Goal: Task Accomplishment & Management: Manage account settings

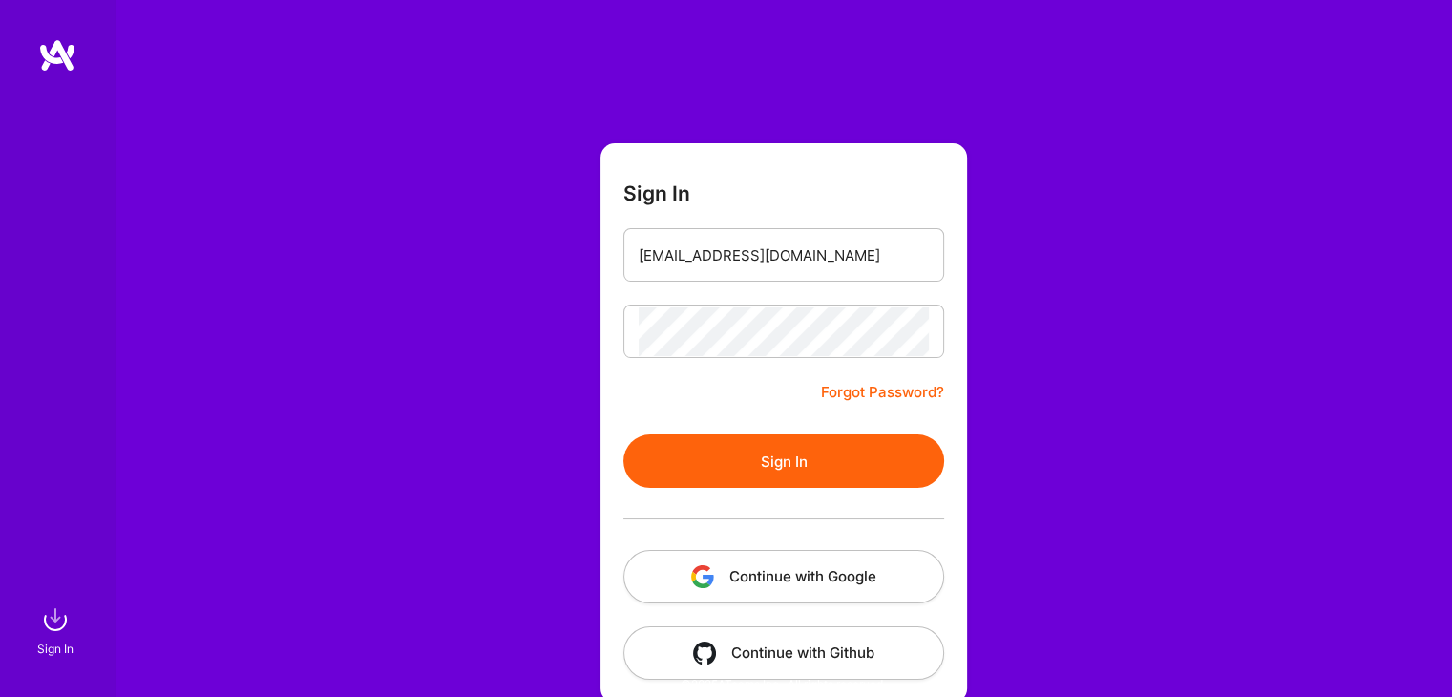
click at [806, 475] on button "Sign In" at bounding box center [783, 460] width 321 height 53
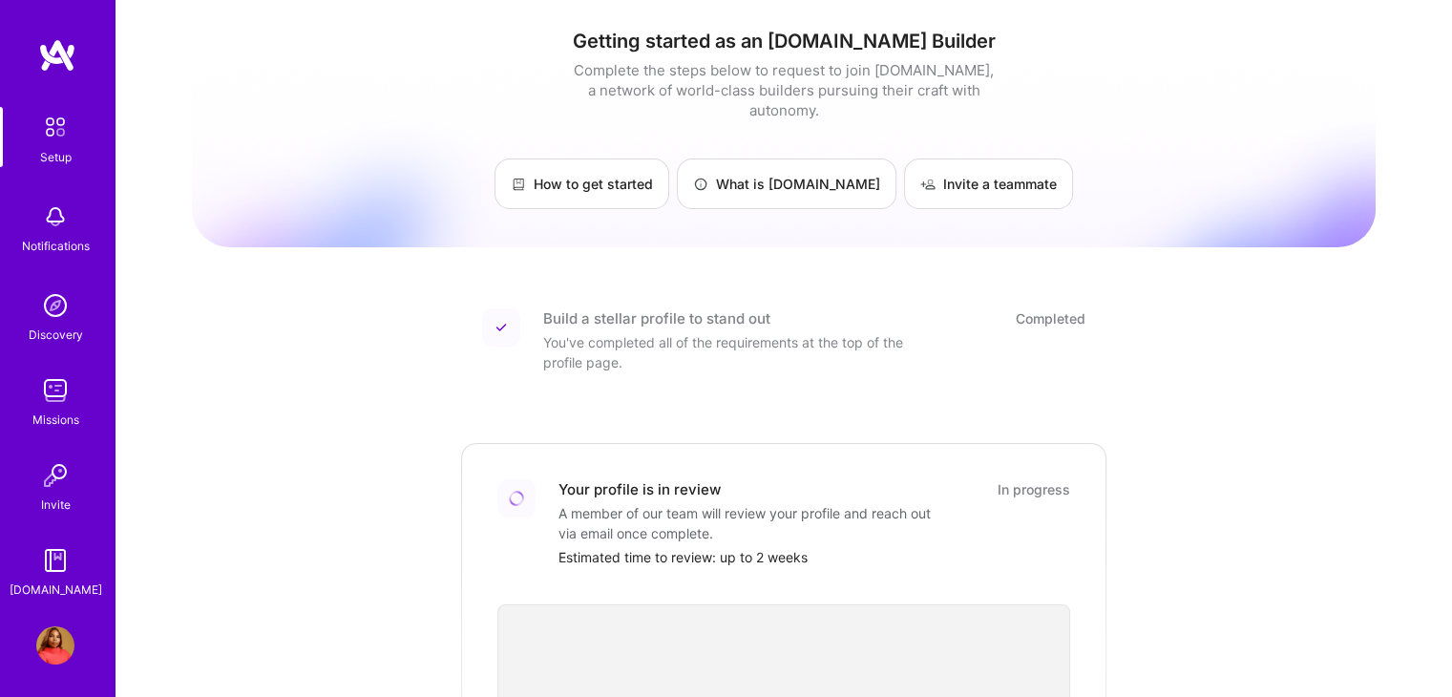
click at [59, 639] on img at bounding box center [55, 645] width 38 height 38
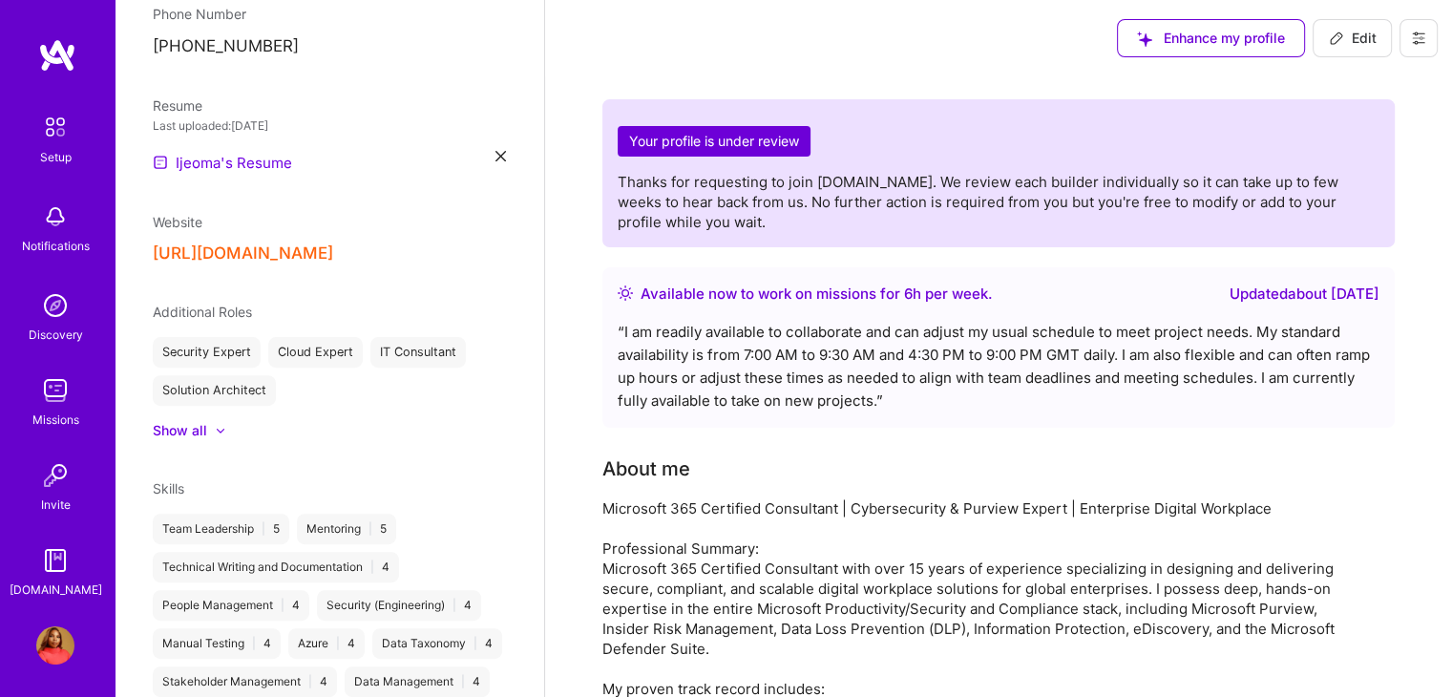
scroll to position [6, 0]
click at [36, 650] on img at bounding box center [55, 639] width 38 height 38
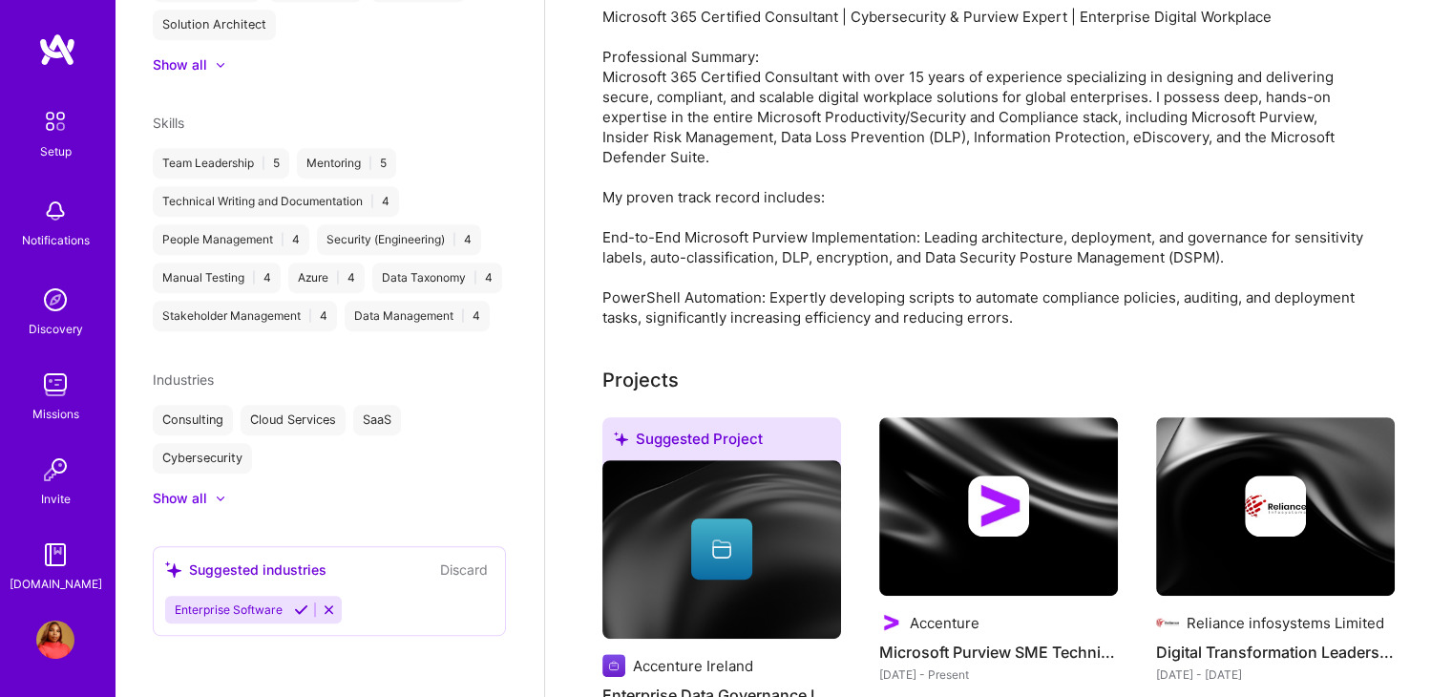
scroll to position [955, 0]
